Goal: Information Seeking & Learning: Learn about a topic

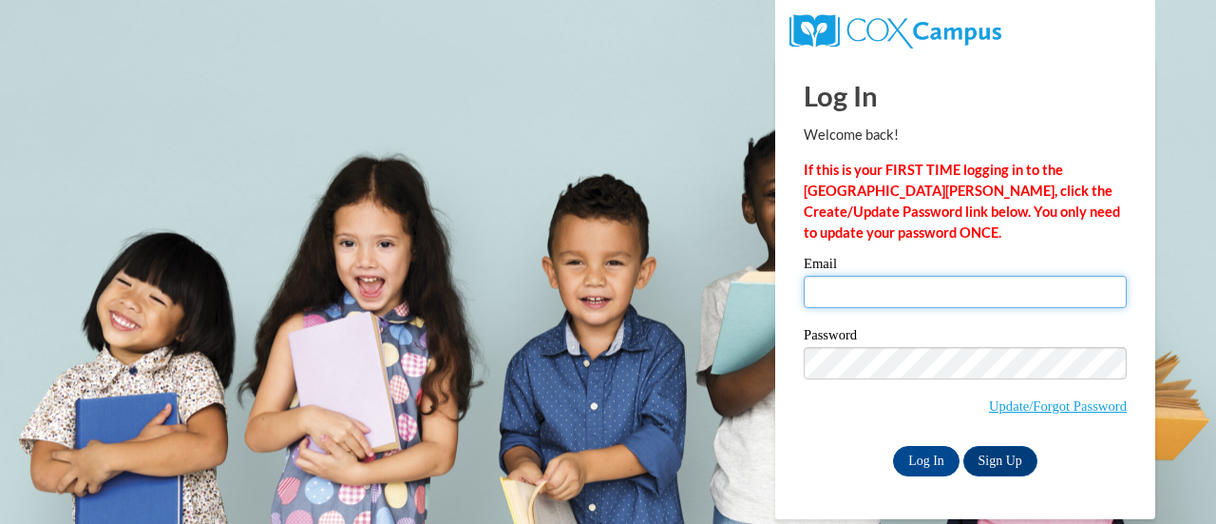
click at [834, 288] on input "Email" at bounding box center [965, 292] width 323 height 32
type input "kim.fisher@rusd.org"
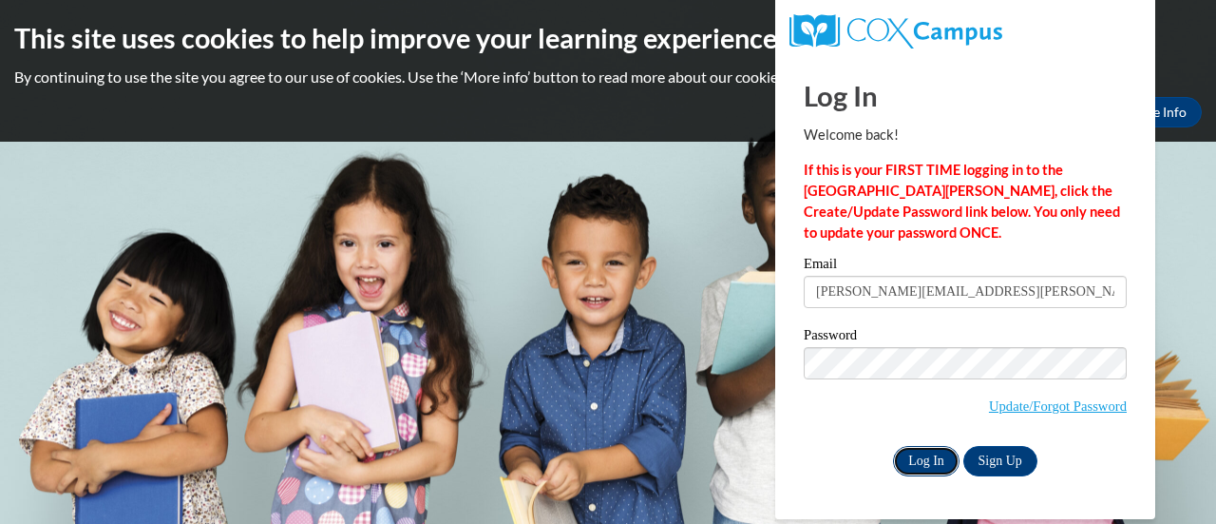
click at [926, 451] on input "Log In" at bounding box center [926, 461] width 67 height 30
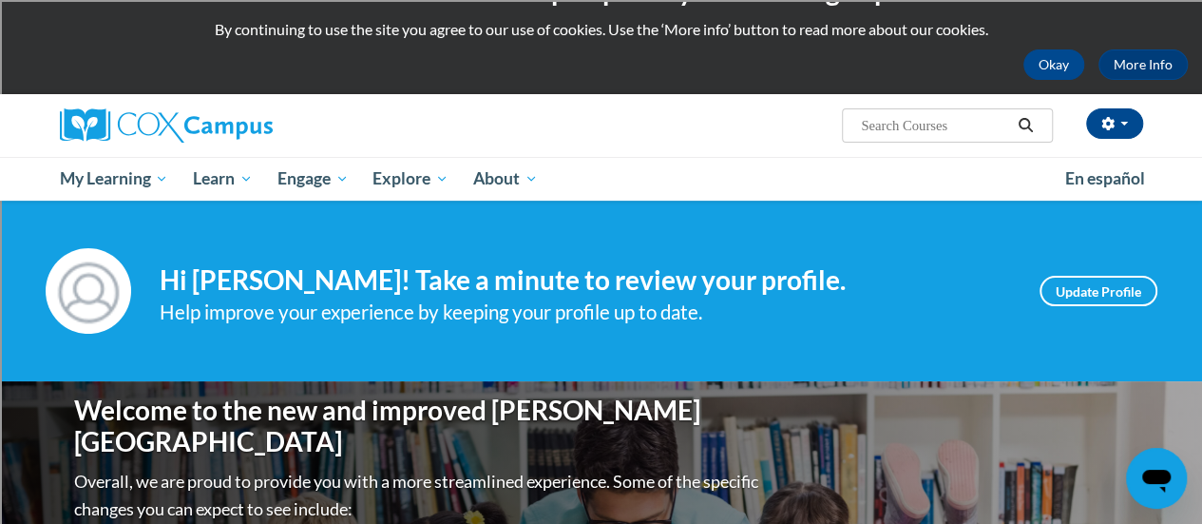
scroll to position [47, 0]
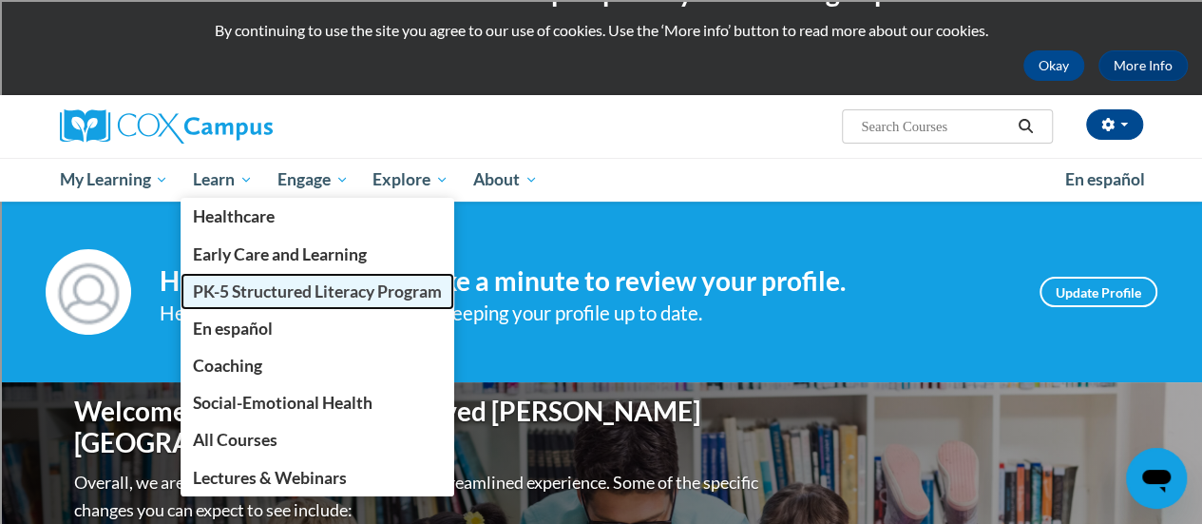
click at [276, 284] on span "PK-5 Structured Literacy Program" at bounding box center [317, 291] width 249 height 20
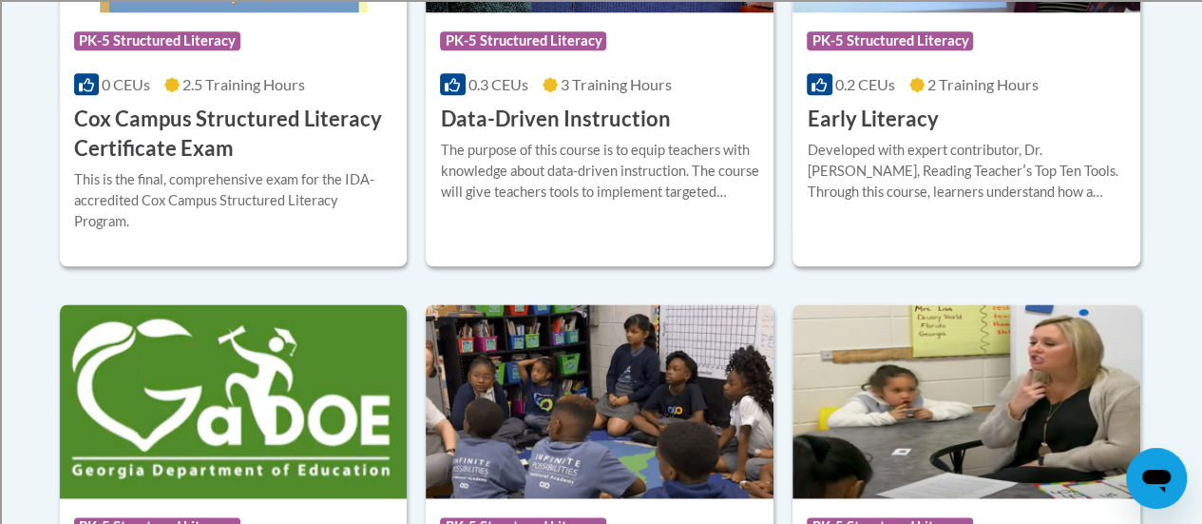
scroll to position [856, 0]
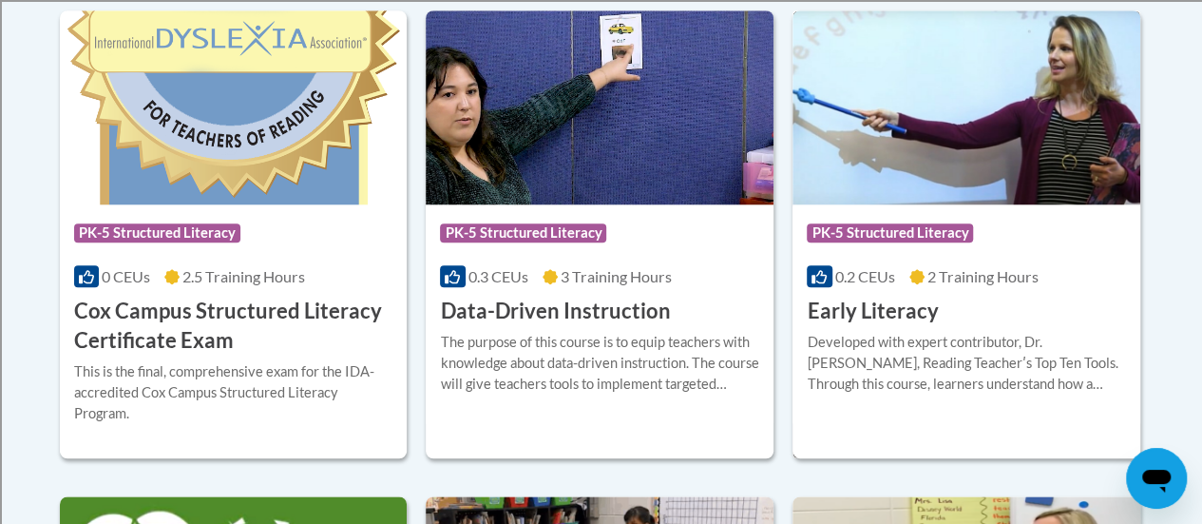
click at [884, 316] on h3 "Early Literacy" at bounding box center [872, 310] width 131 height 29
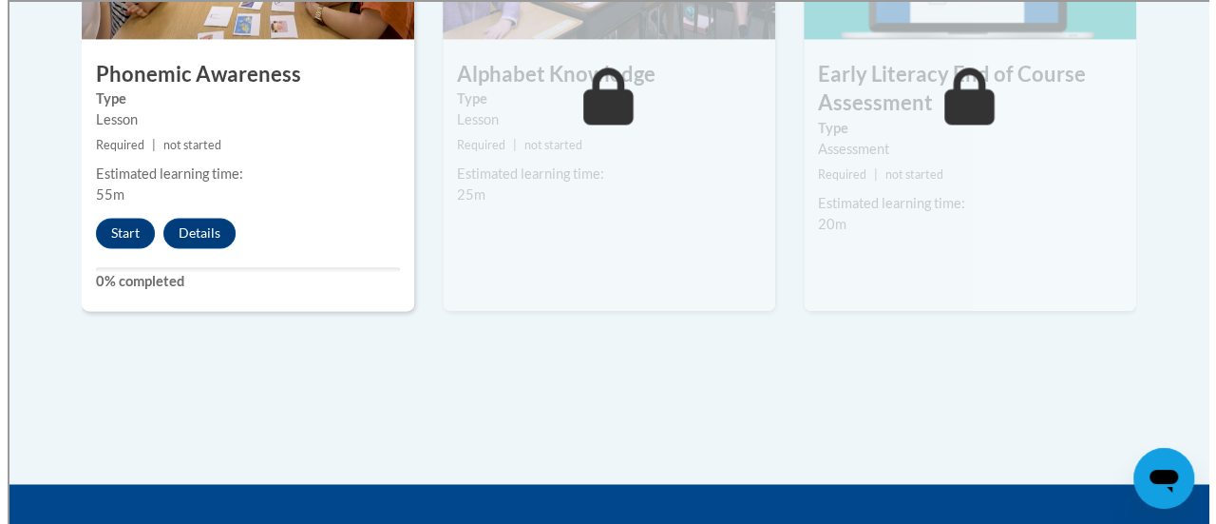
scroll to position [1304, 0]
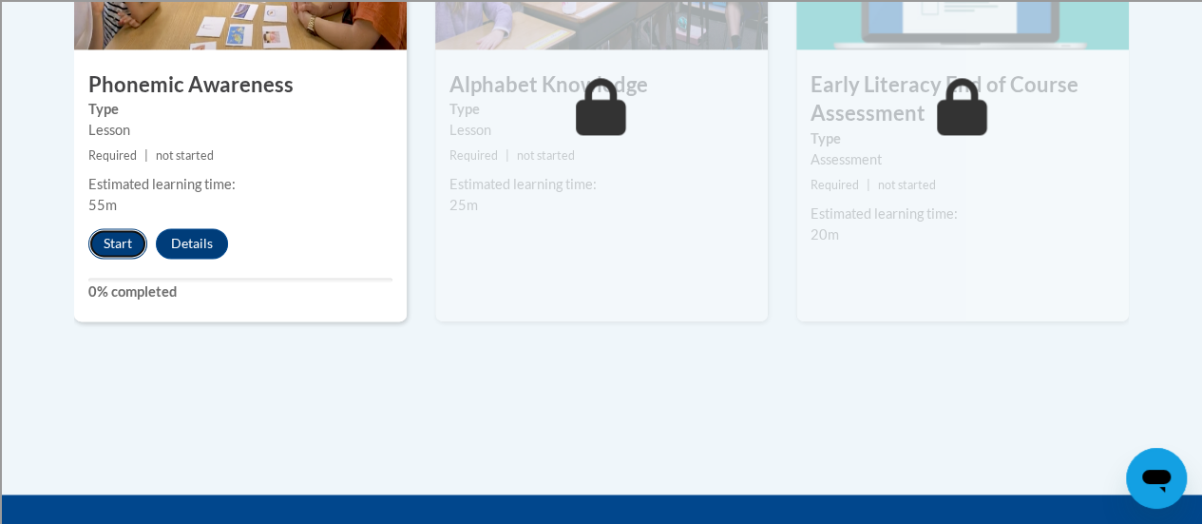
click at [112, 238] on button "Start" at bounding box center [117, 243] width 59 height 30
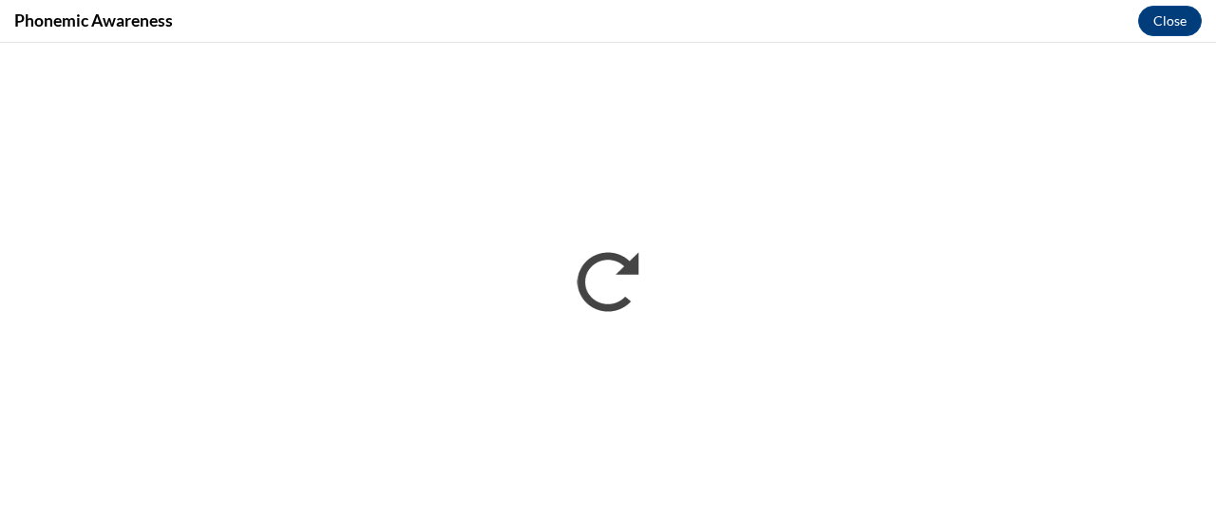
scroll to position [0, 0]
